Goal: Transaction & Acquisition: Purchase product/service

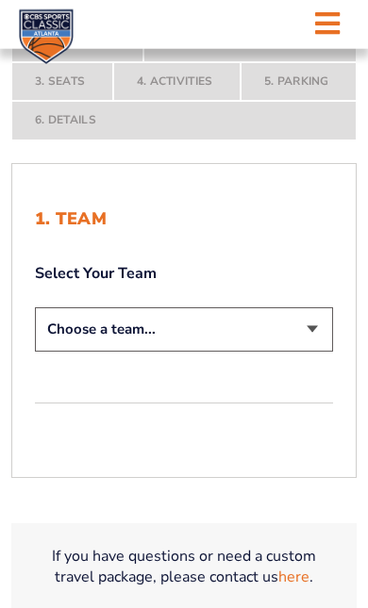
scroll to position [308, 0]
click at [322, 352] on select "Choose a team... Kentucky Wildcats Ohio State Buckeyes North Carolina Tar Heels…" at bounding box center [184, 330] width 298 height 44
select select "20108"
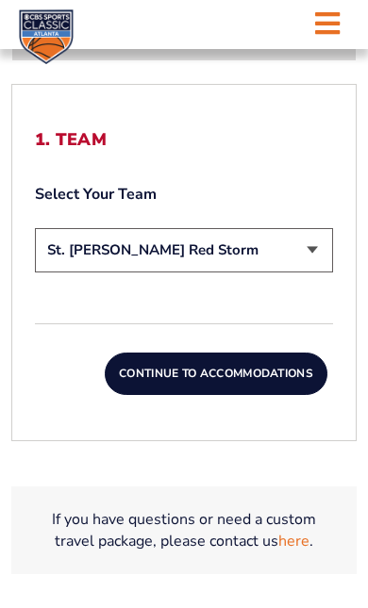
scroll to position [576, 0]
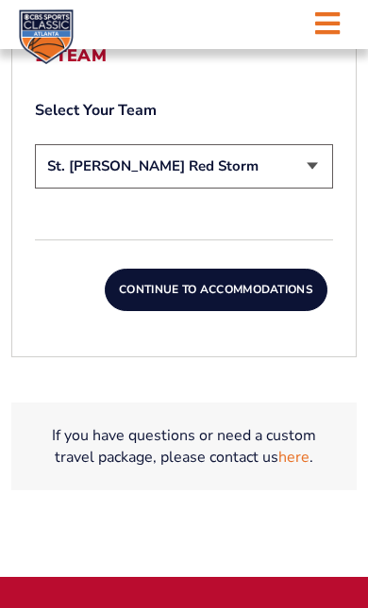
click at [275, 312] on button "Continue To Accommodations" at bounding box center [216, 290] width 223 height 43
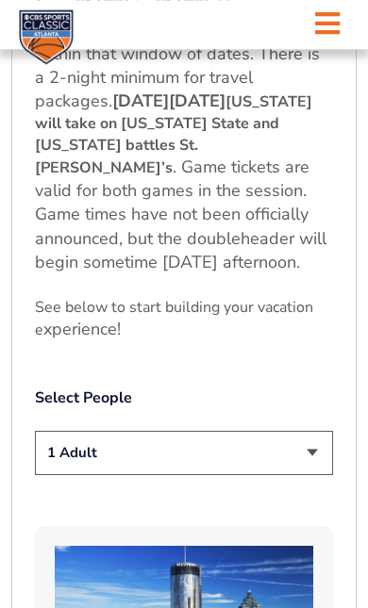
scroll to position [1161, 0]
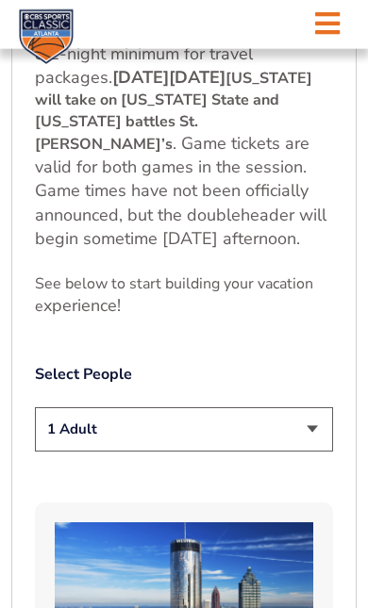
click at [316, 432] on select "1 Adult 2 Adults 3 Adults 4 Adults 2 Adults + 1 Child 2 Adults + 2 Children 2 A…" at bounding box center [184, 430] width 298 height 44
select select "2 Adults"
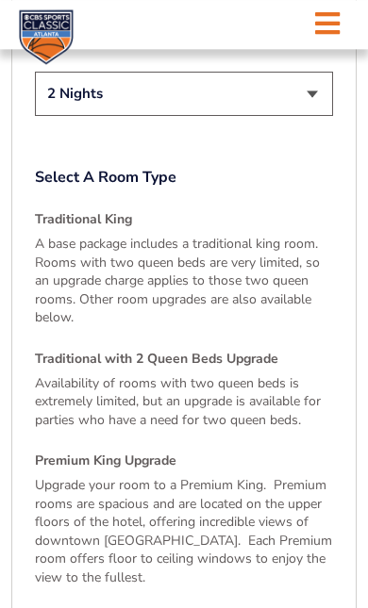
scroll to position [2750, 0]
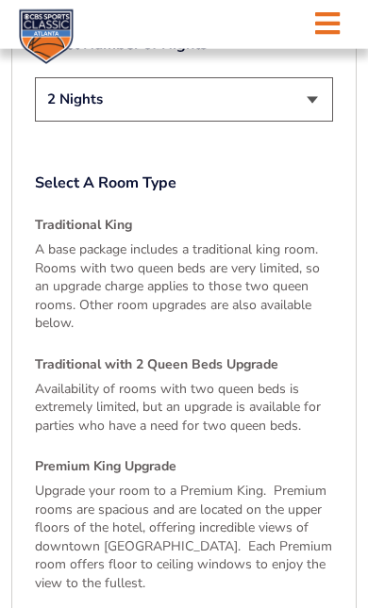
click at [224, 262] on p "A base package includes a traditional king room. Rooms with two queen beds are …" at bounding box center [184, 287] width 298 height 92
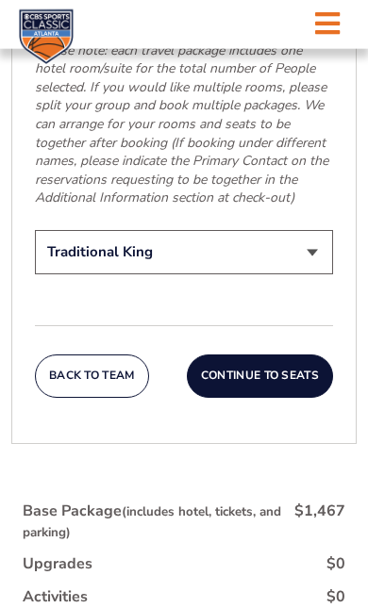
scroll to position [3487, 0]
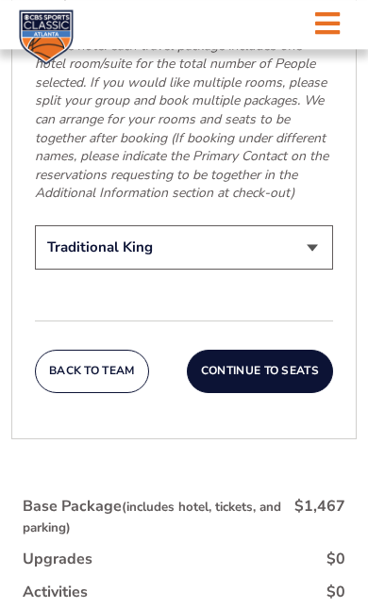
click at [283, 350] on button "Continue To Seats" at bounding box center [260, 371] width 146 height 43
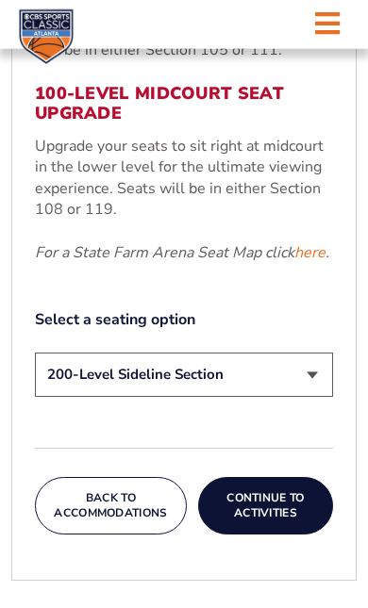
scroll to position [913, 0]
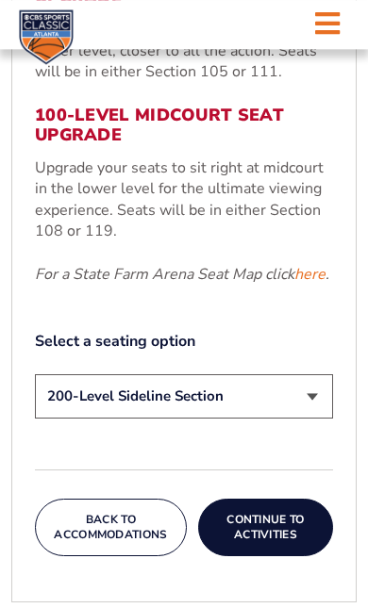
click at [310, 419] on select "200-Level Sideline Section 100-Level Corner Seat Upgrade (+$120 per person) 100…" at bounding box center [184, 397] width 298 height 44
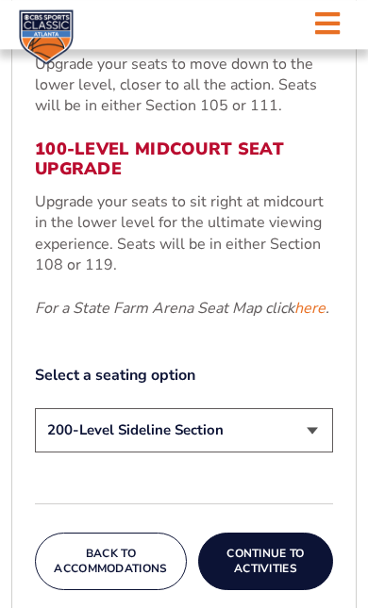
scroll to position [856, 0]
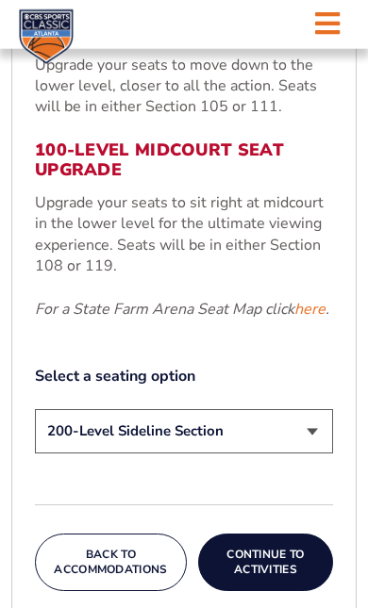
click at [315, 454] on select "200-Level Sideline Section 100-Level Corner Seat Upgrade (+$120 per person) 100…" at bounding box center [184, 431] width 298 height 44
select select "100-Level Corner Seat Upgrade"
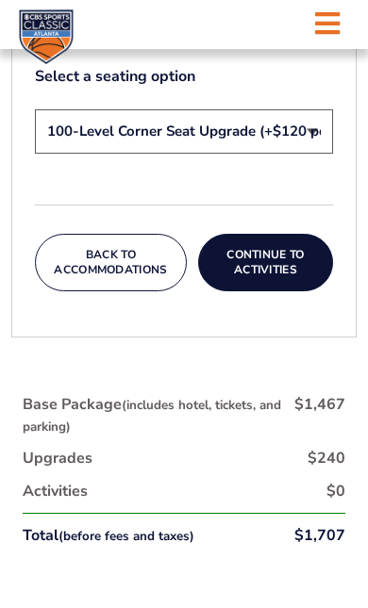
scroll to position [1169, 0]
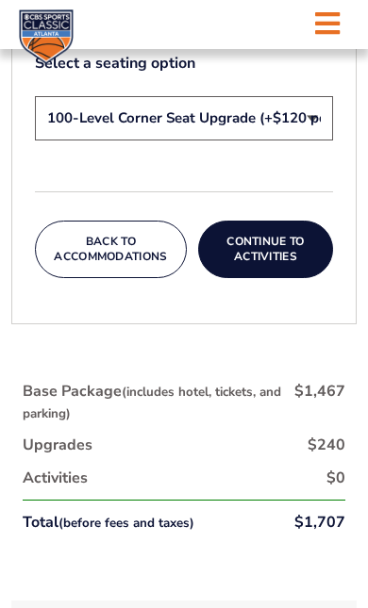
click at [286, 278] on button "Continue To Activities" at bounding box center [265, 250] width 135 height 58
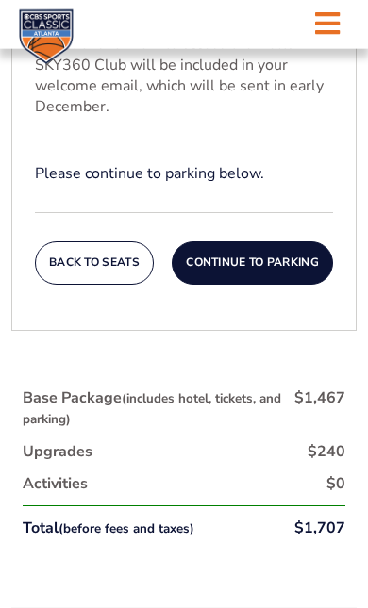
scroll to position [902, 0]
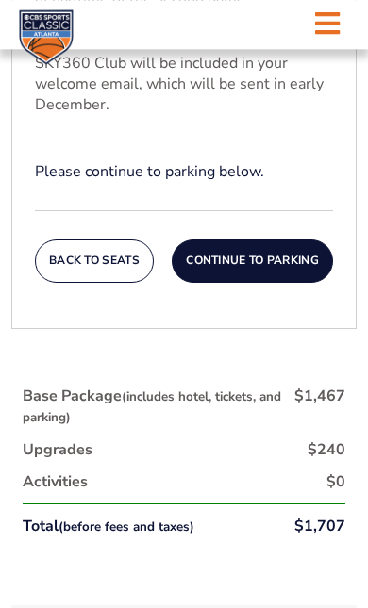
click at [275, 283] on button "Continue To Parking" at bounding box center [252, 261] width 161 height 43
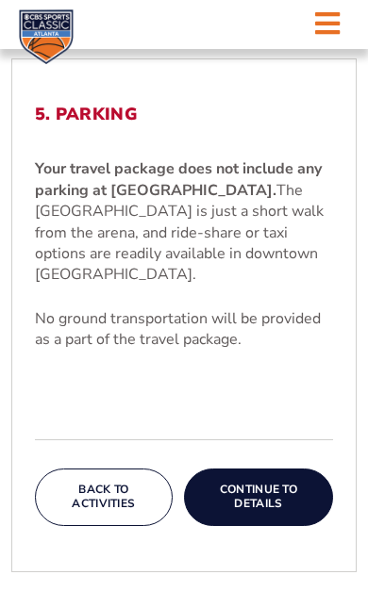
scroll to position [528, 0]
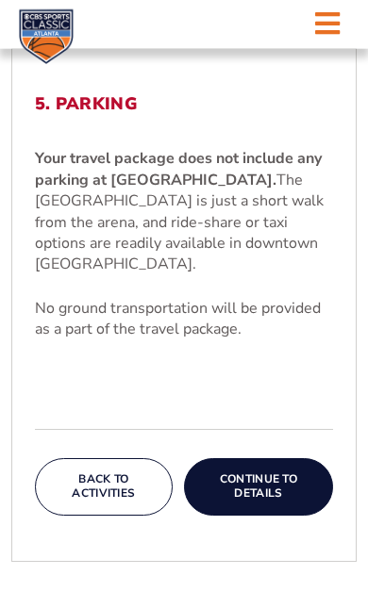
click at [273, 498] on button "Continue To Details" at bounding box center [258, 487] width 149 height 58
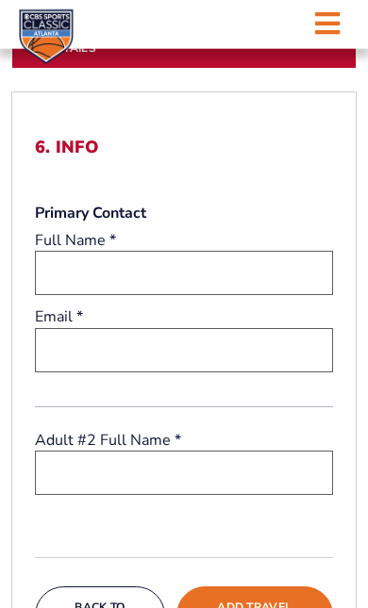
scroll to position [477, 0]
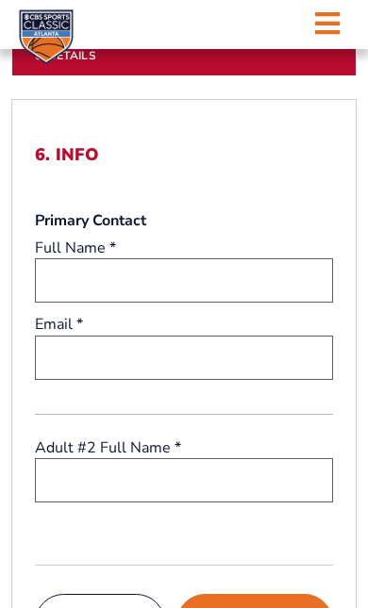
click at [175, 303] on input "text" at bounding box center [184, 280] width 298 height 44
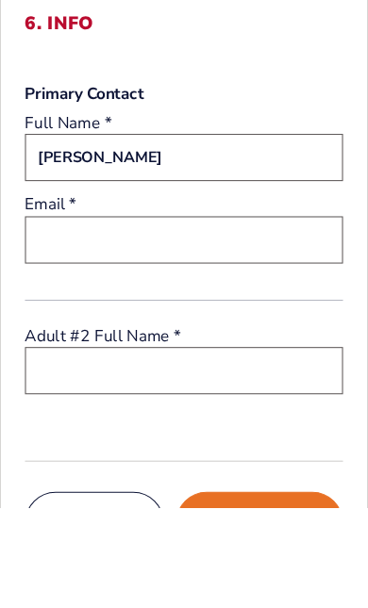
type input "John mccarthy"
click at [231, 336] on input "email" at bounding box center [184, 358] width 298 height 44
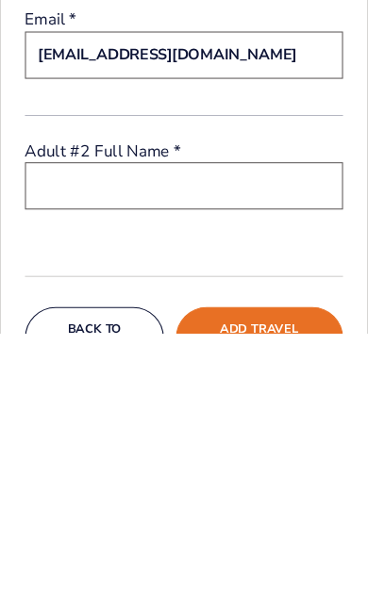
scroll to position [520, 0]
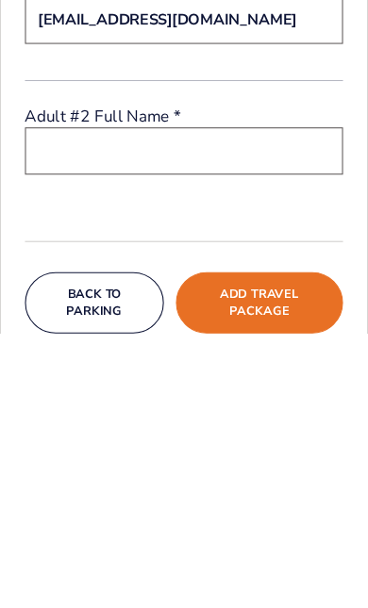
type input "johnmccarthy53@aol.com"
click at [213, 416] on input "text" at bounding box center [184, 438] width 298 height 44
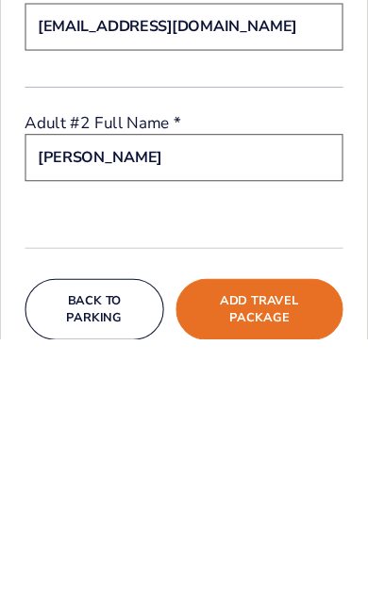
type input "Jeanette Mccarthy"
click at [269, 552] on button "Add Travel Package" at bounding box center [254, 581] width 157 height 58
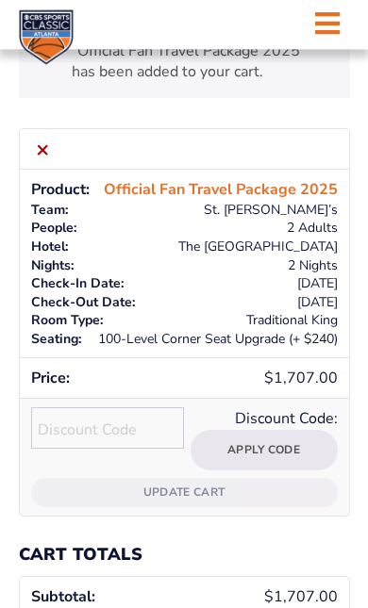
scroll to position [212, 0]
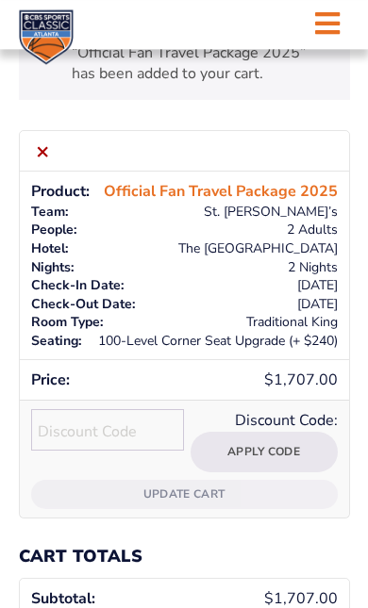
click at [258, 336] on p "100-Level Corner Seat Upgrade (+ $240)" at bounding box center [184, 341] width 307 height 19
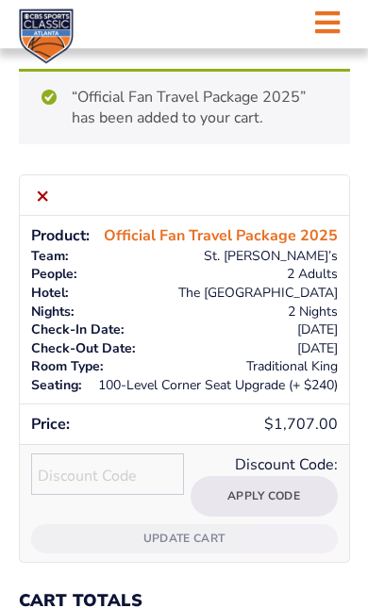
scroll to position [170, 0]
